Goal: Check status: Check status

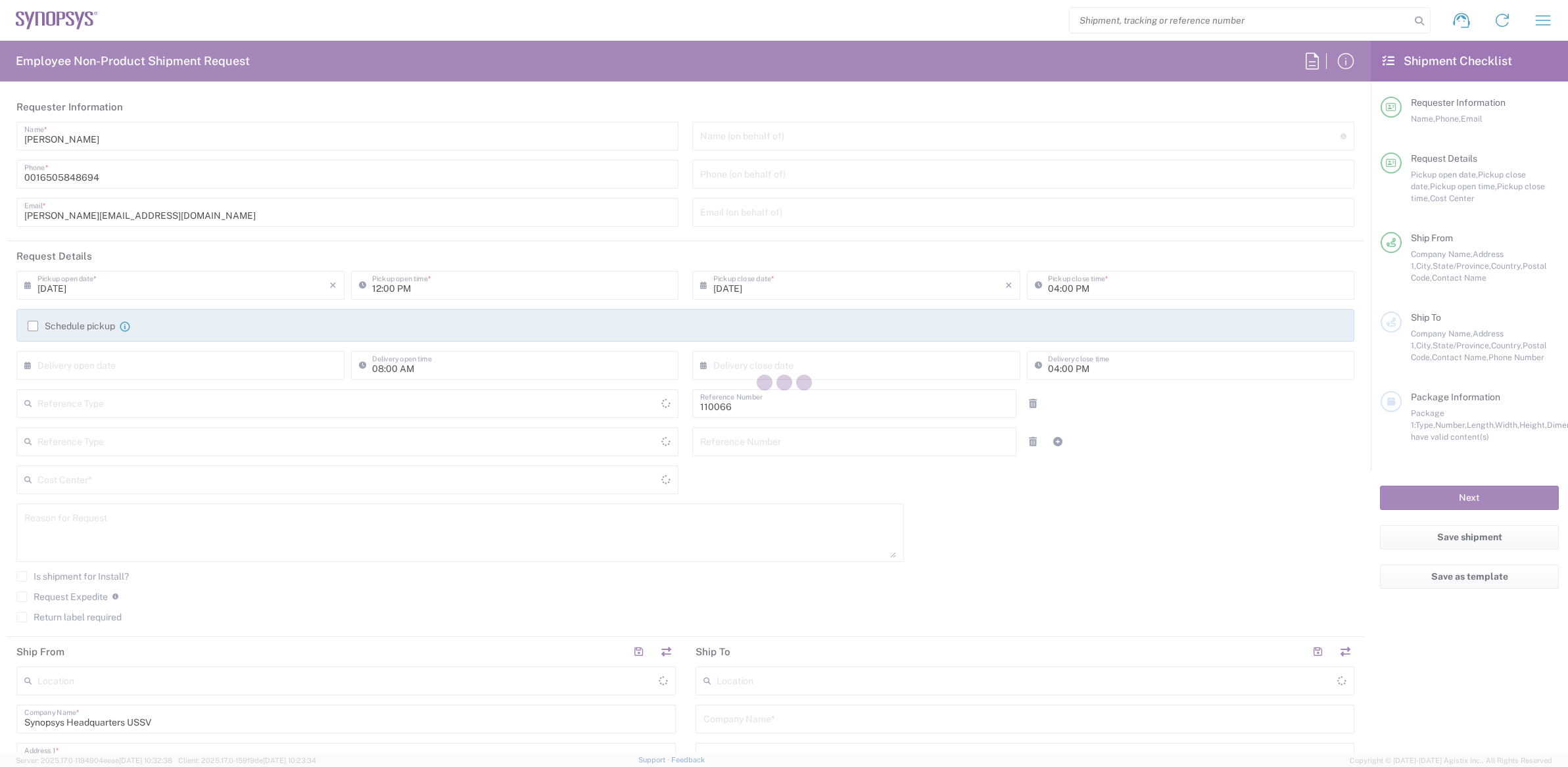
type input "Delivered at Place"
type input "Department"
type input "US01, CIO, IT, ESS2 110066"
type input "[GEOGRAPHIC_DATA]"
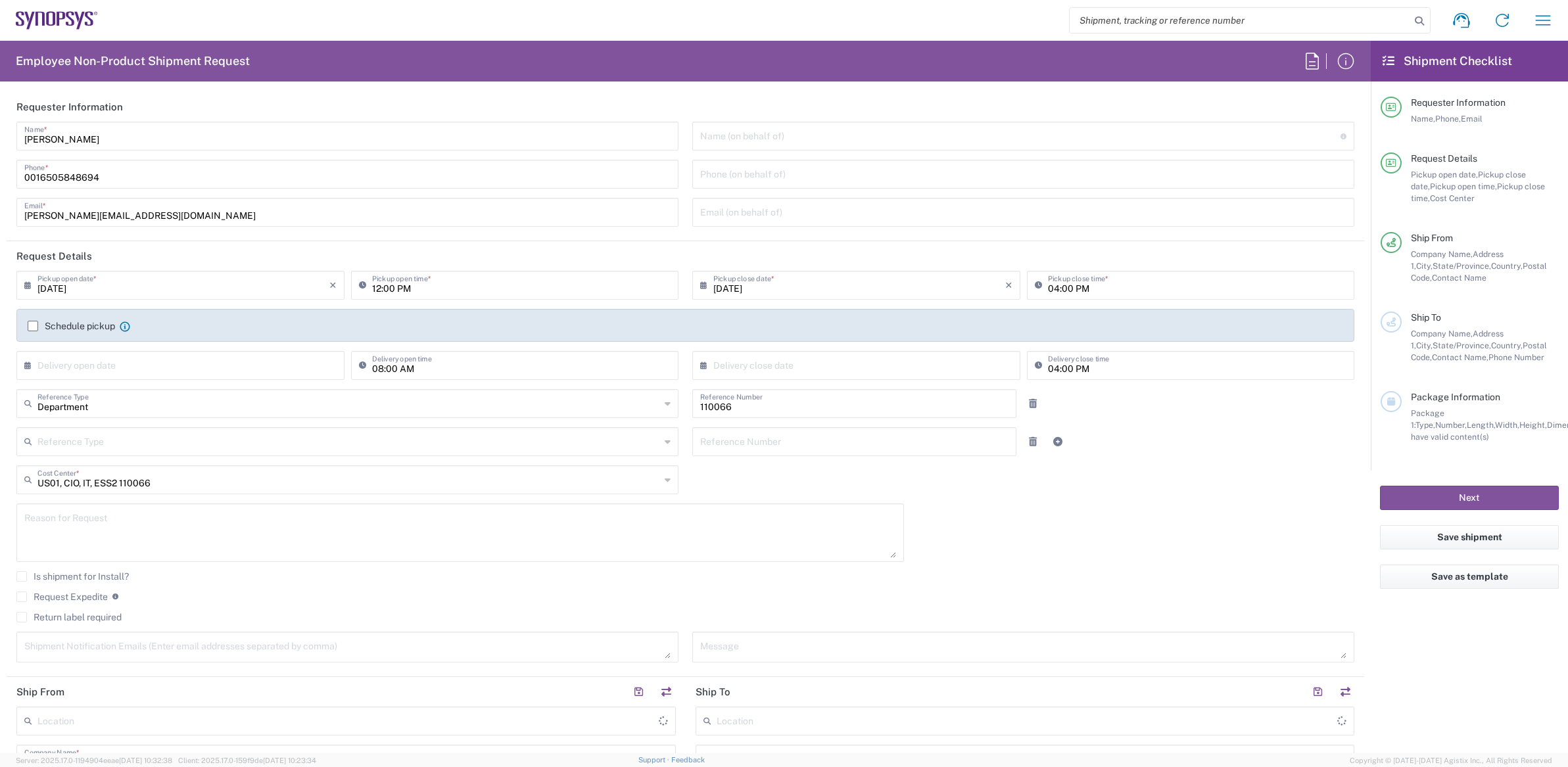
type input "[US_STATE]"
type input "[GEOGRAPHIC_DATA]"
type input "Headquarters USSV"
click at [1544, 22] on icon "button" at bounding box center [1542, 20] width 21 height 21
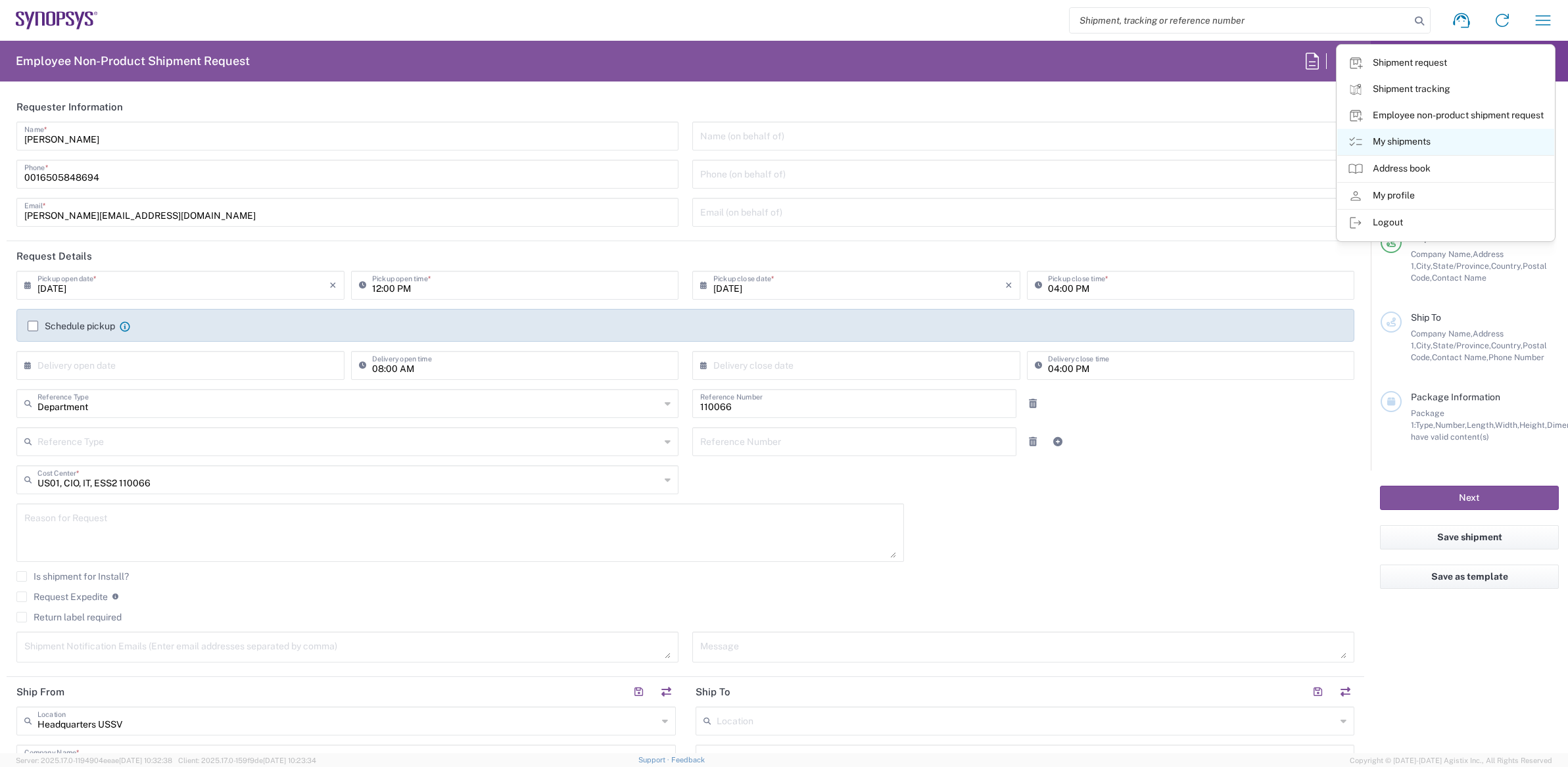
click at [1412, 142] on link "My shipments" at bounding box center [1445, 142] width 217 height 26
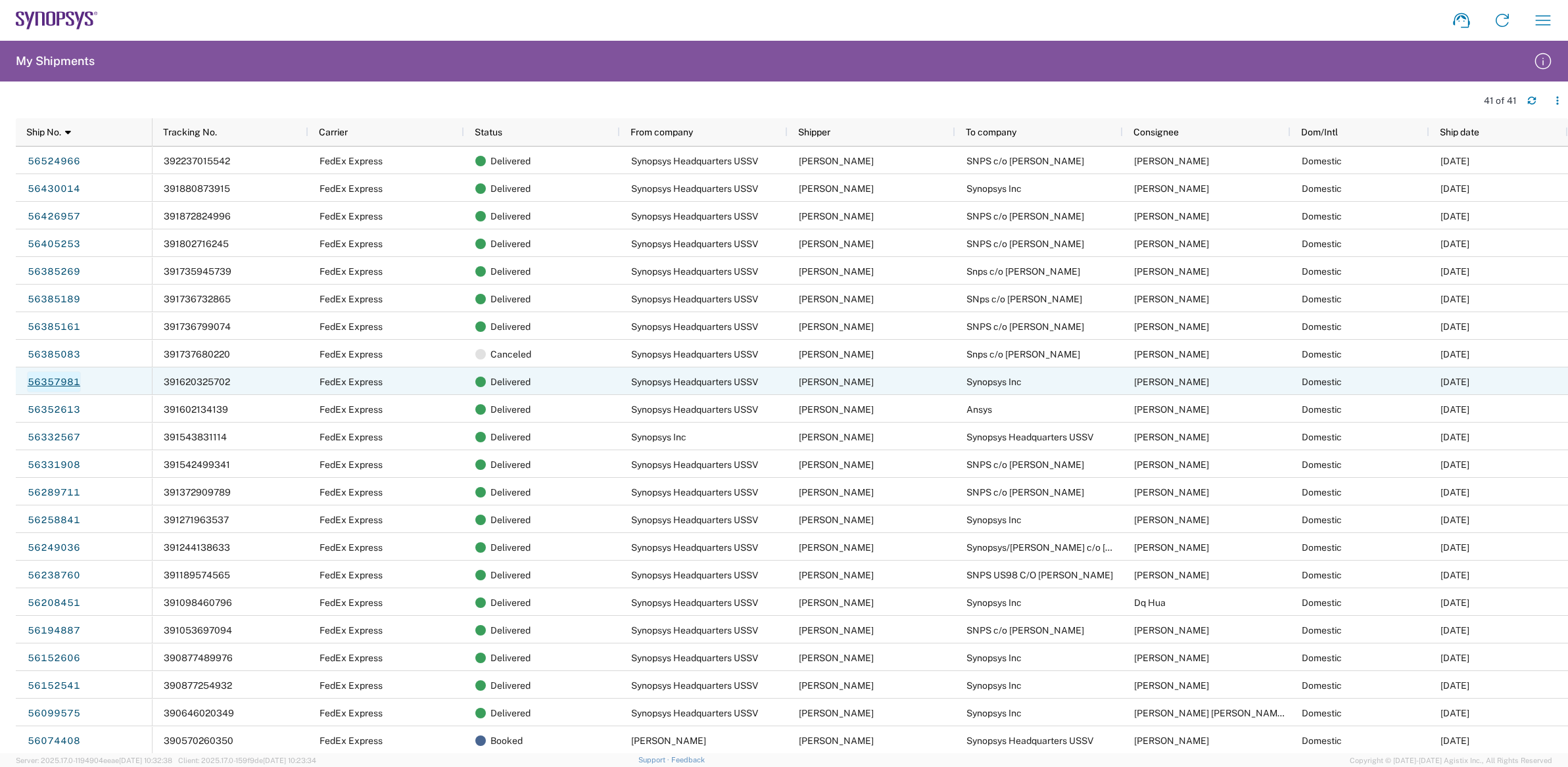
click at [64, 380] on link "56357981" at bounding box center [54, 381] width 54 height 21
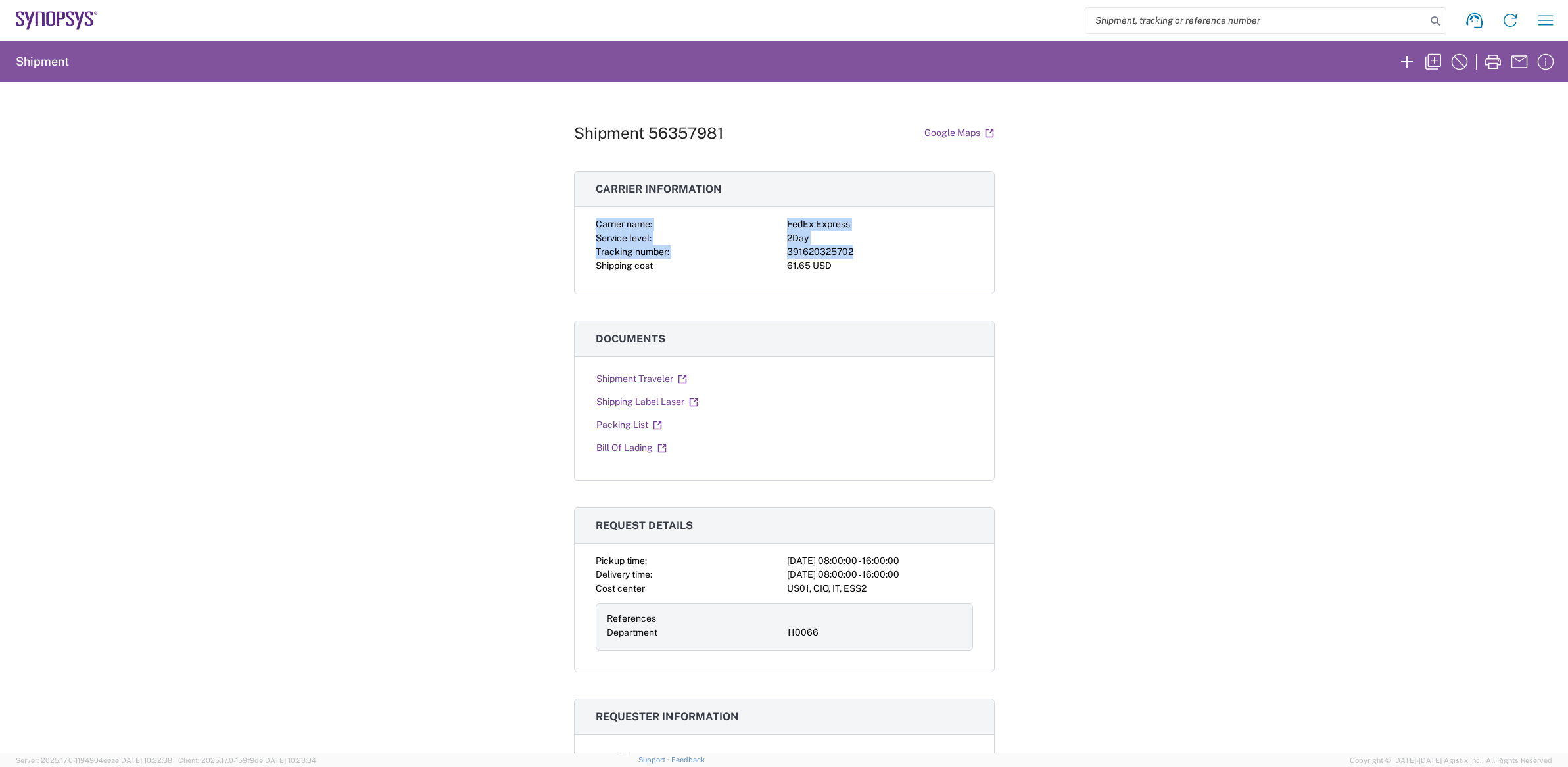
drag, startPoint x: 594, startPoint y: 223, endPoint x: 853, endPoint y: 252, distance: 260.6
click at [853, 252] on div "Carrier name: FedEx Express Service level: 2Day Tracking number: 391620325702 S…" at bounding box center [784, 255] width 419 height 77
copy div "Carrier name: FedEx Express Service level: 2Day Tracking number: 391620325702"
